Goal: Navigation & Orientation: Find specific page/section

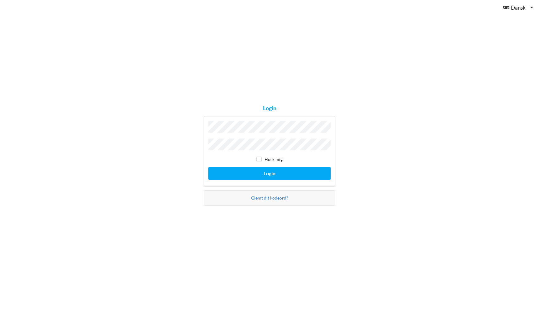
click at [269, 172] on button "Login" at bounding box center [269, 173] width 122 height 13
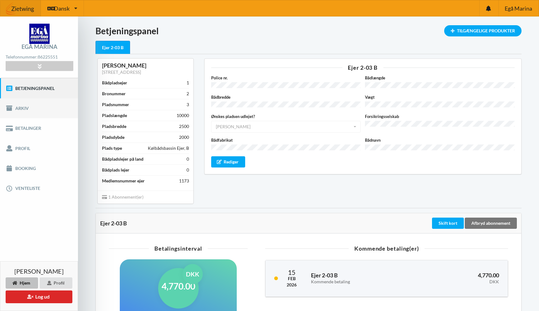
click at [25, 110] on link "Arkiv" at bounding box center [39, 108] width 78 height 20
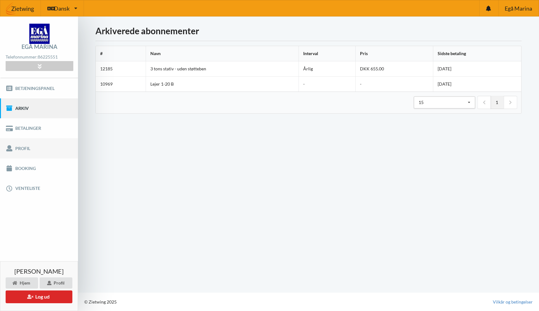
click at [26, 147] on link "Profil" at bounding box center [39, 148] width 78 height 20
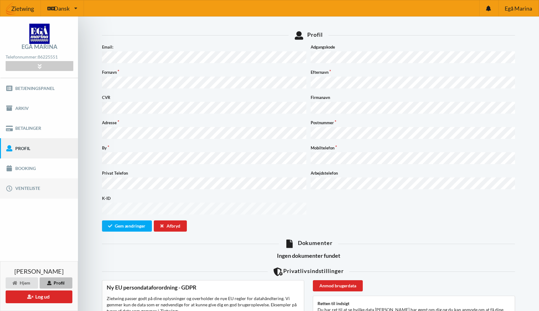
click at [38, 187] on link "Venteliste" at bounding box center [39, 189] width 78 height 20
